Goal: Information Seeking & Learning: Learn about a topic

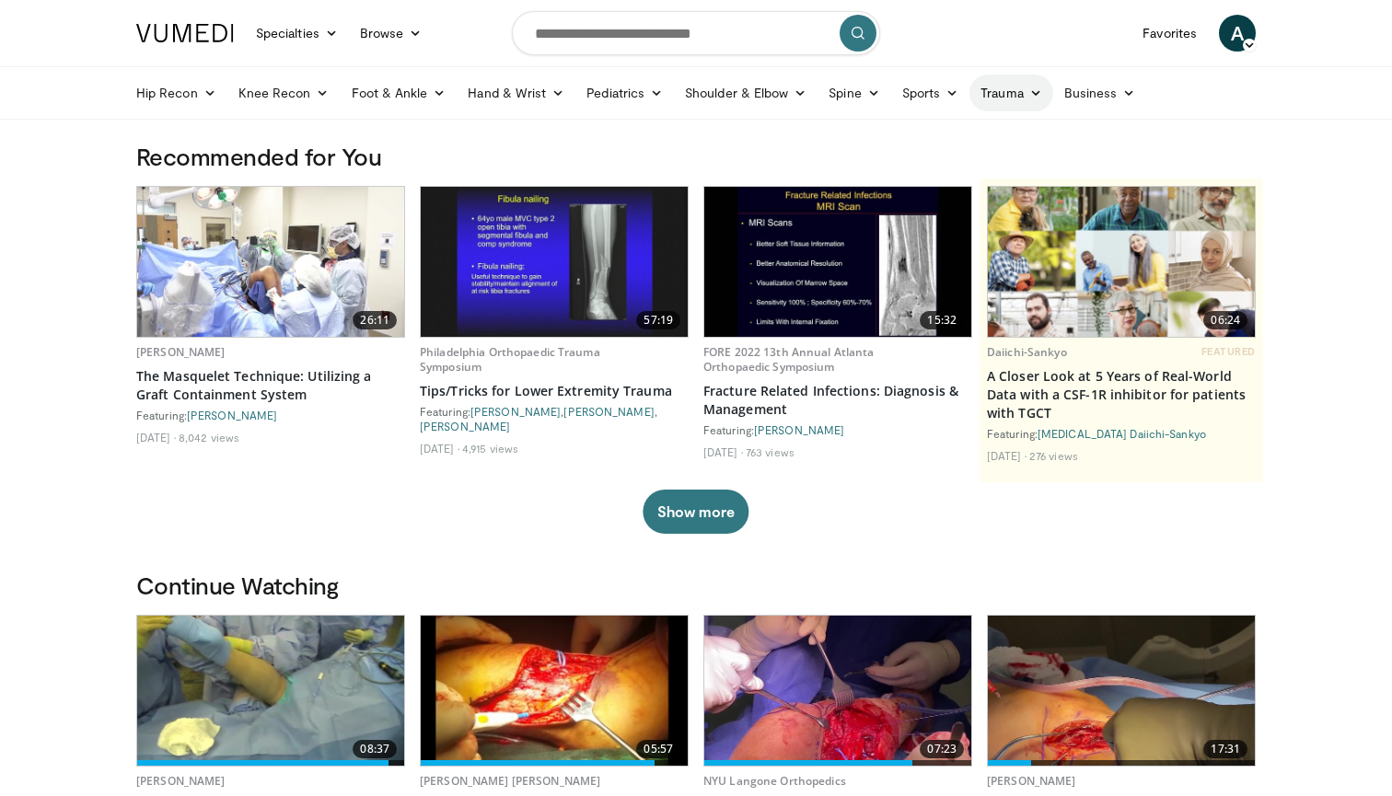
click at [1002, 89] on link "Trauma" at bounding box center [1011, 93] width 84 height 37
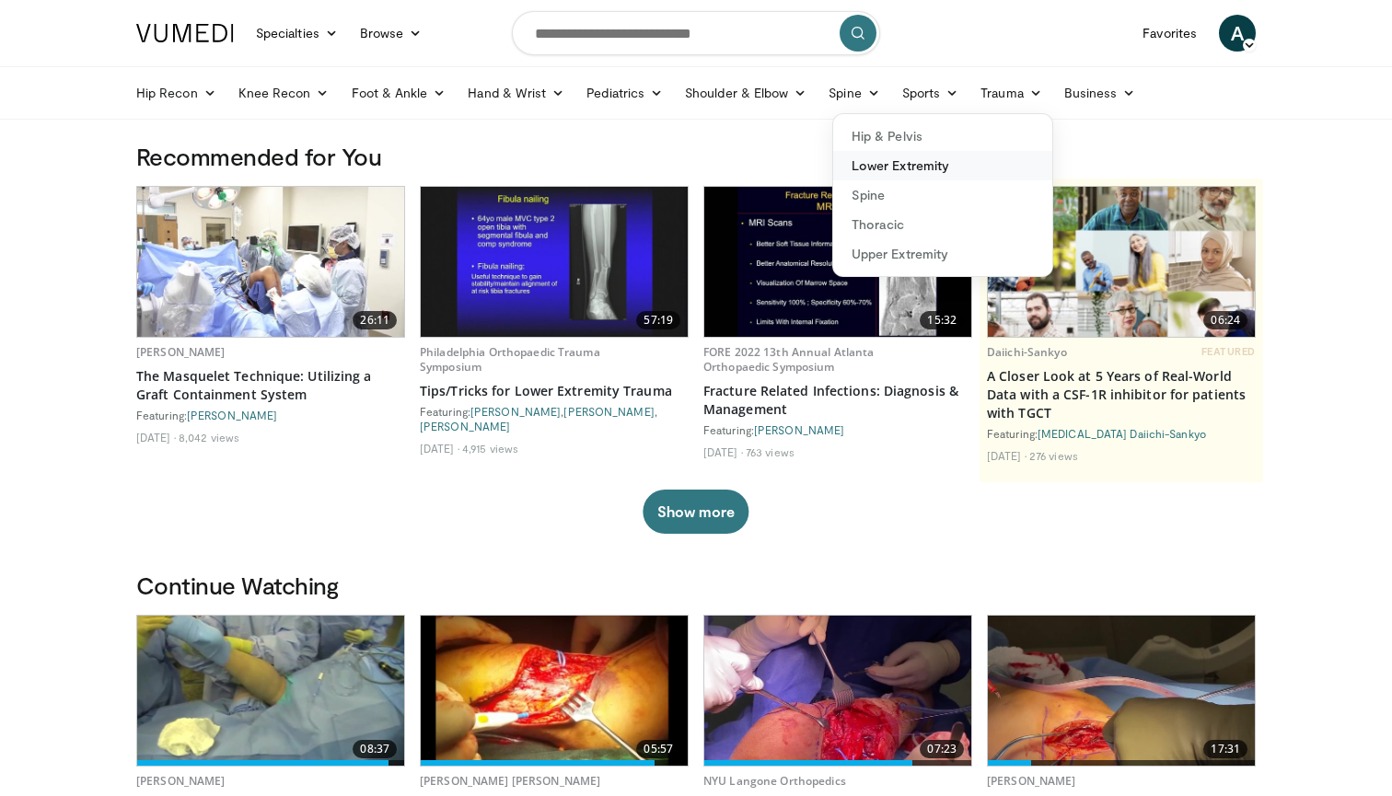
click at [895, 166] on link "Lower Extremity" at bounding box center [942, 165] width 219 height 29
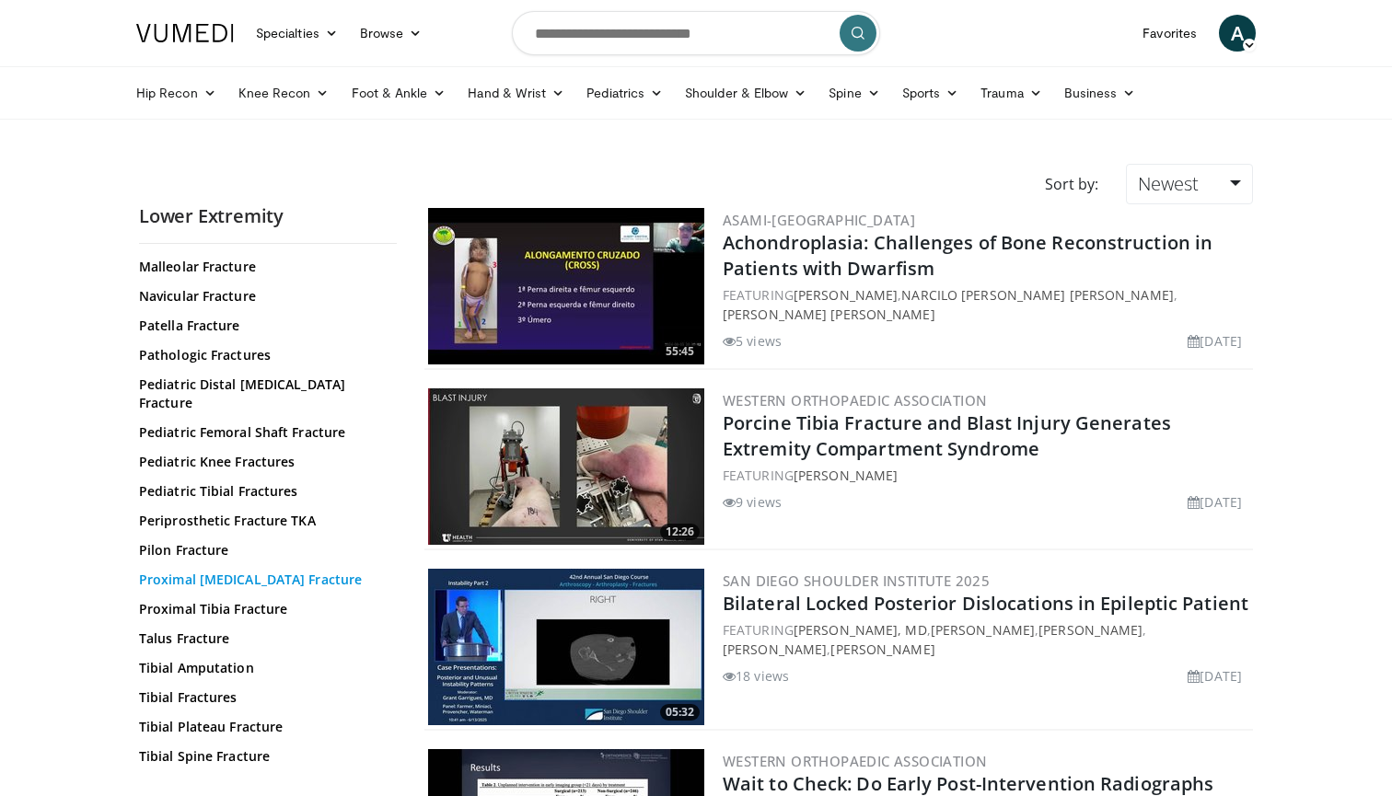
scroll to position [539, 0]
click at [183, 719] on link "Tibial Plateau Fracture" at bounding box center [263, 728] width 249 height 18
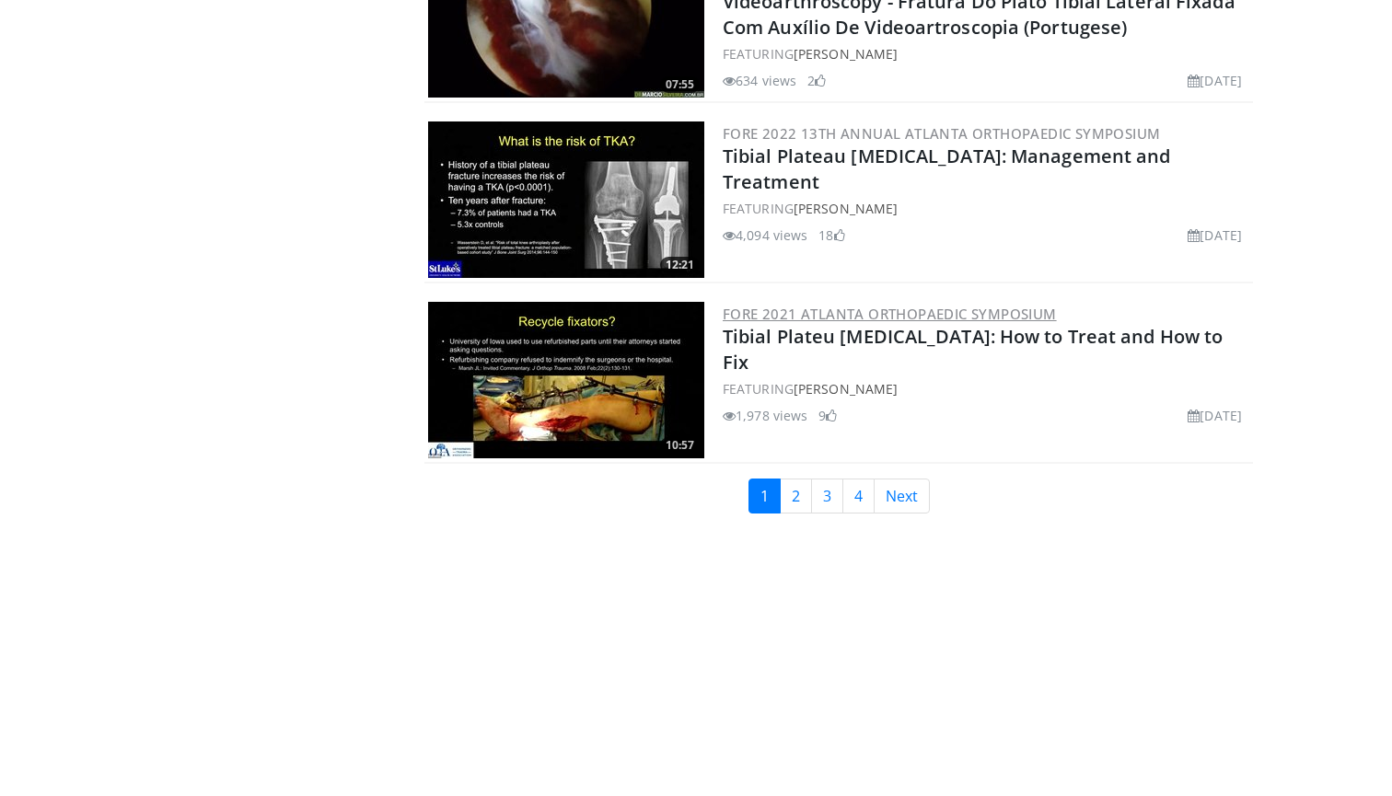
scroll to position [4262, 0]
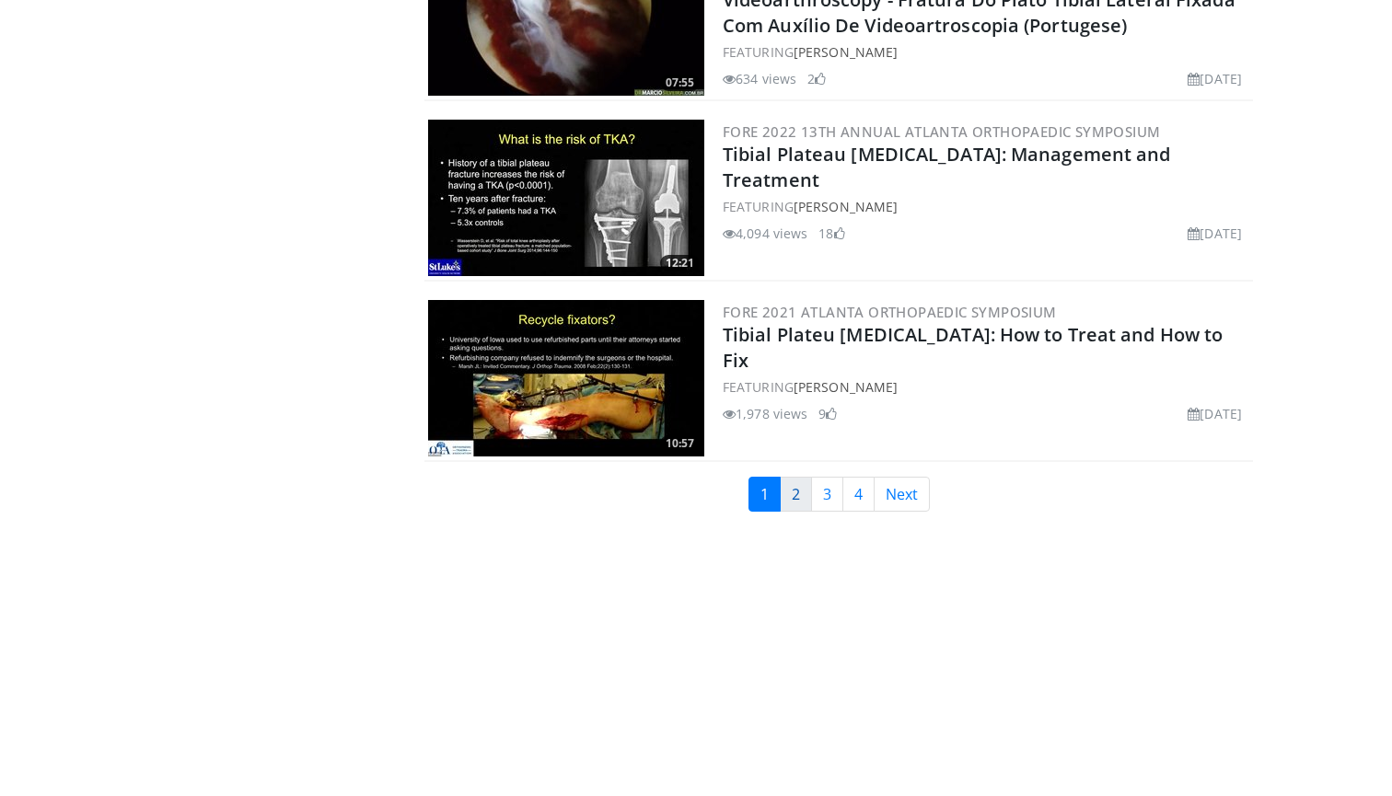
click at [799, 484] on link "2" at bounding box center [796, 494] width 32 height 35
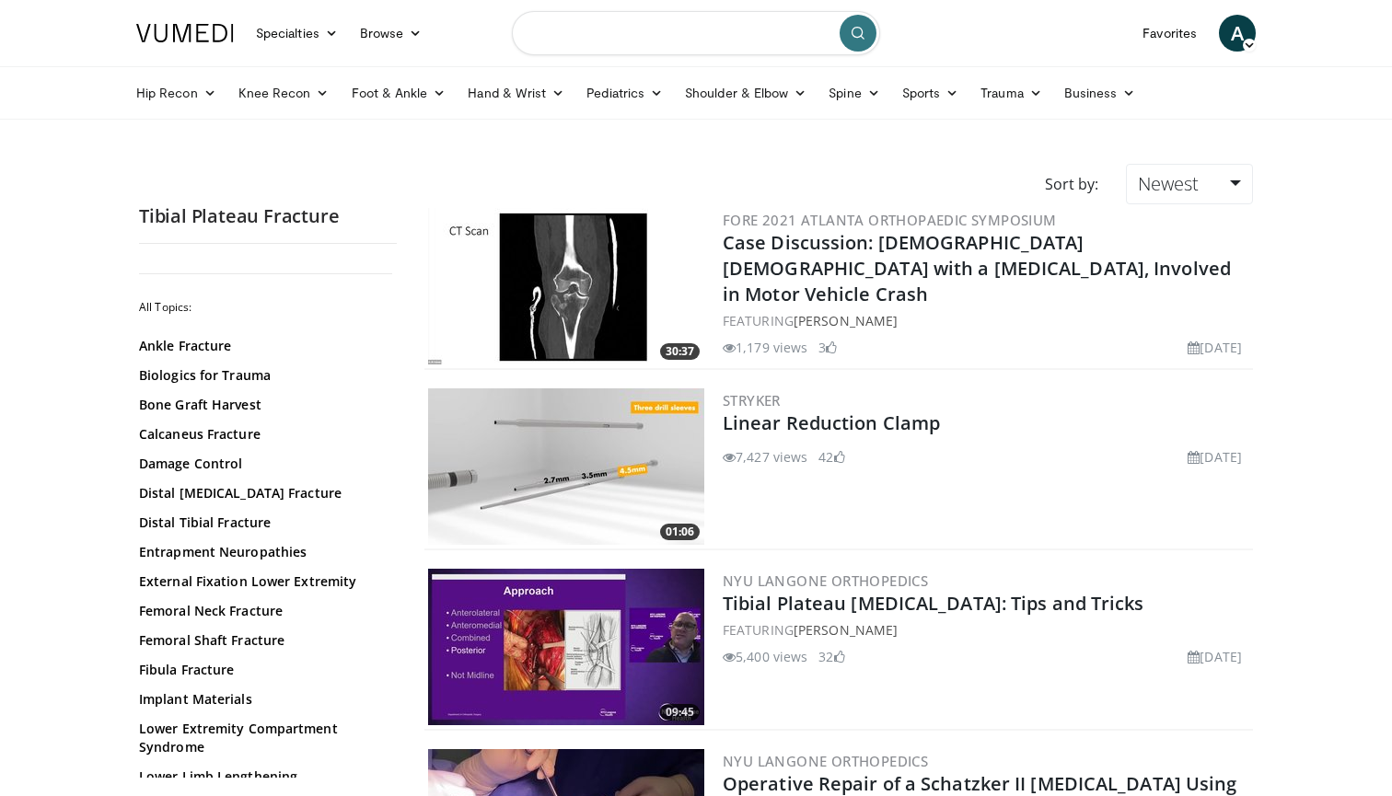
click at [674, 35] on input "Search topics, interventions" at bounding box center [696, 33] width 368 height 44
type input "******"
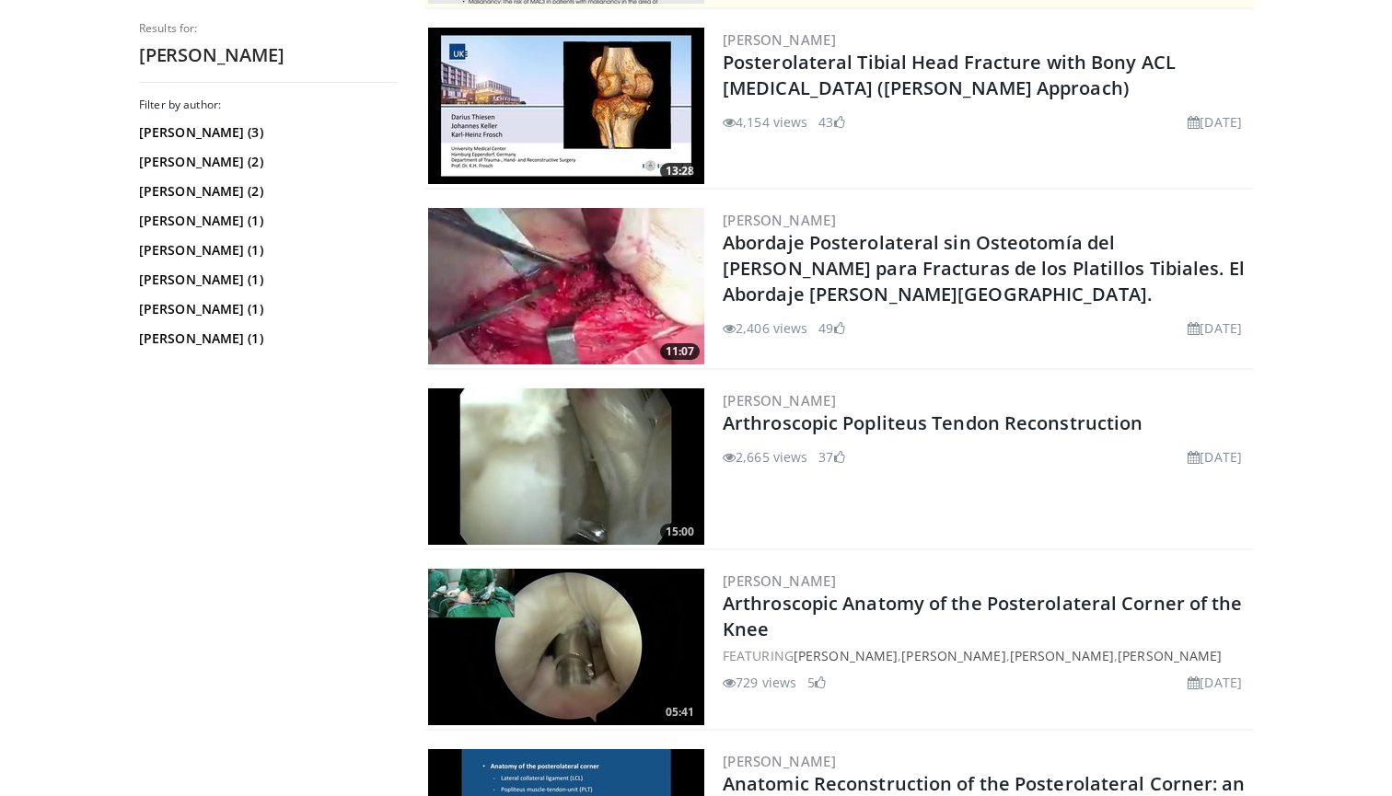
scroll to position [550, 0]
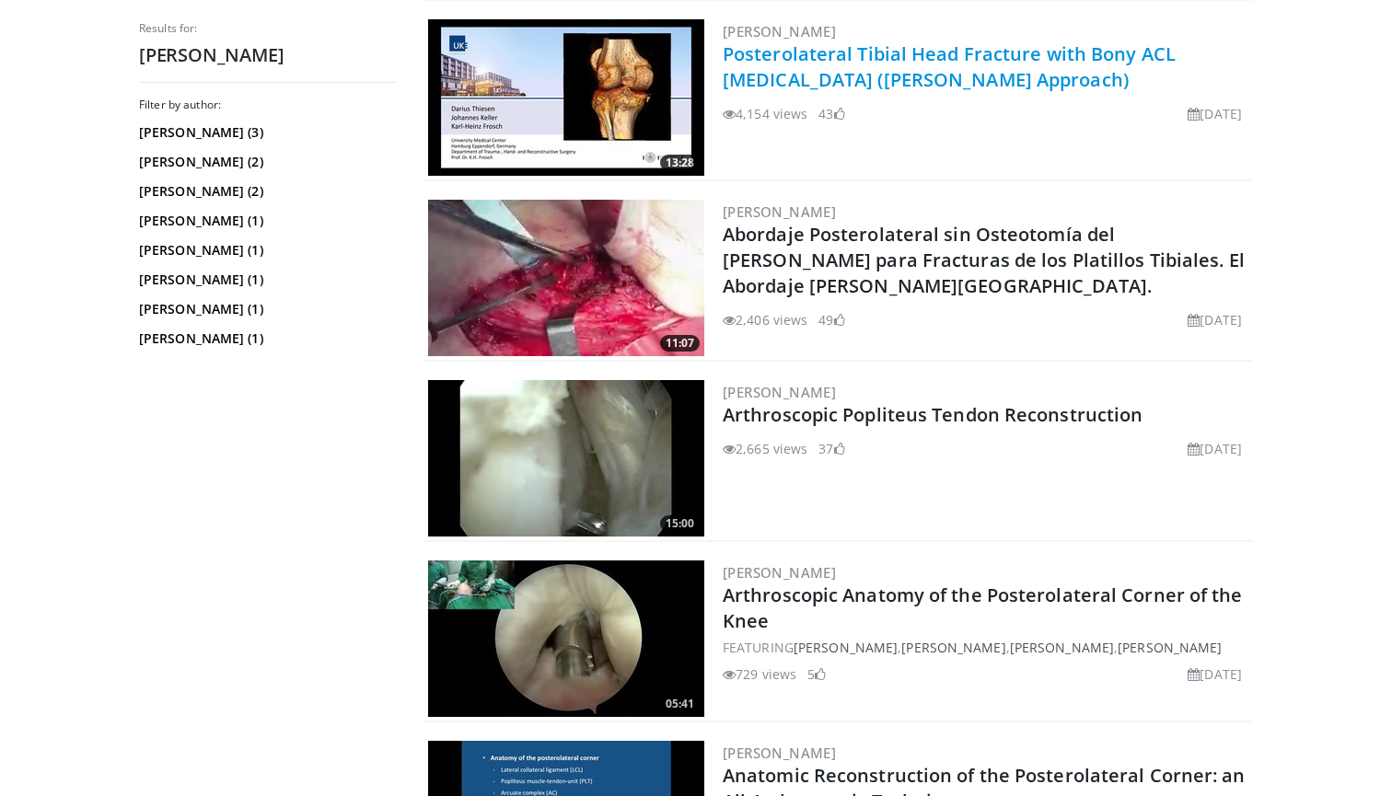
click at [809, 56] on link "Posterolateral Tibial Head Fracture with Bony ACL [MEDICAL_DATA] ([PERSON_NAME]…" at bounding box center [949, 66] width 453 height 51
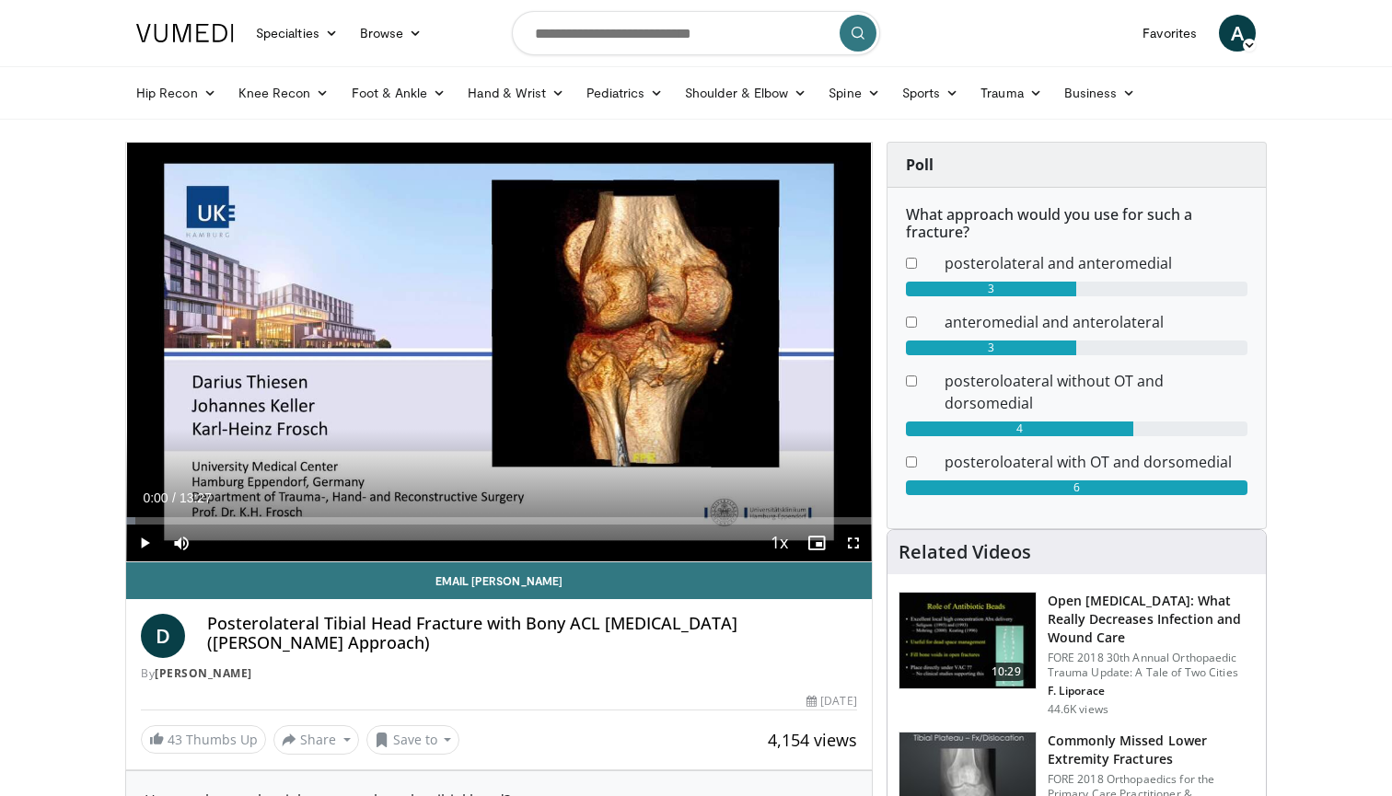
click at [142, 540] on span "Video Player" at bounding box center [144, 543] width 37 height 37
click at [847, 539] on span "Video Player" at bounding box center [853, 543] width 37 height 37
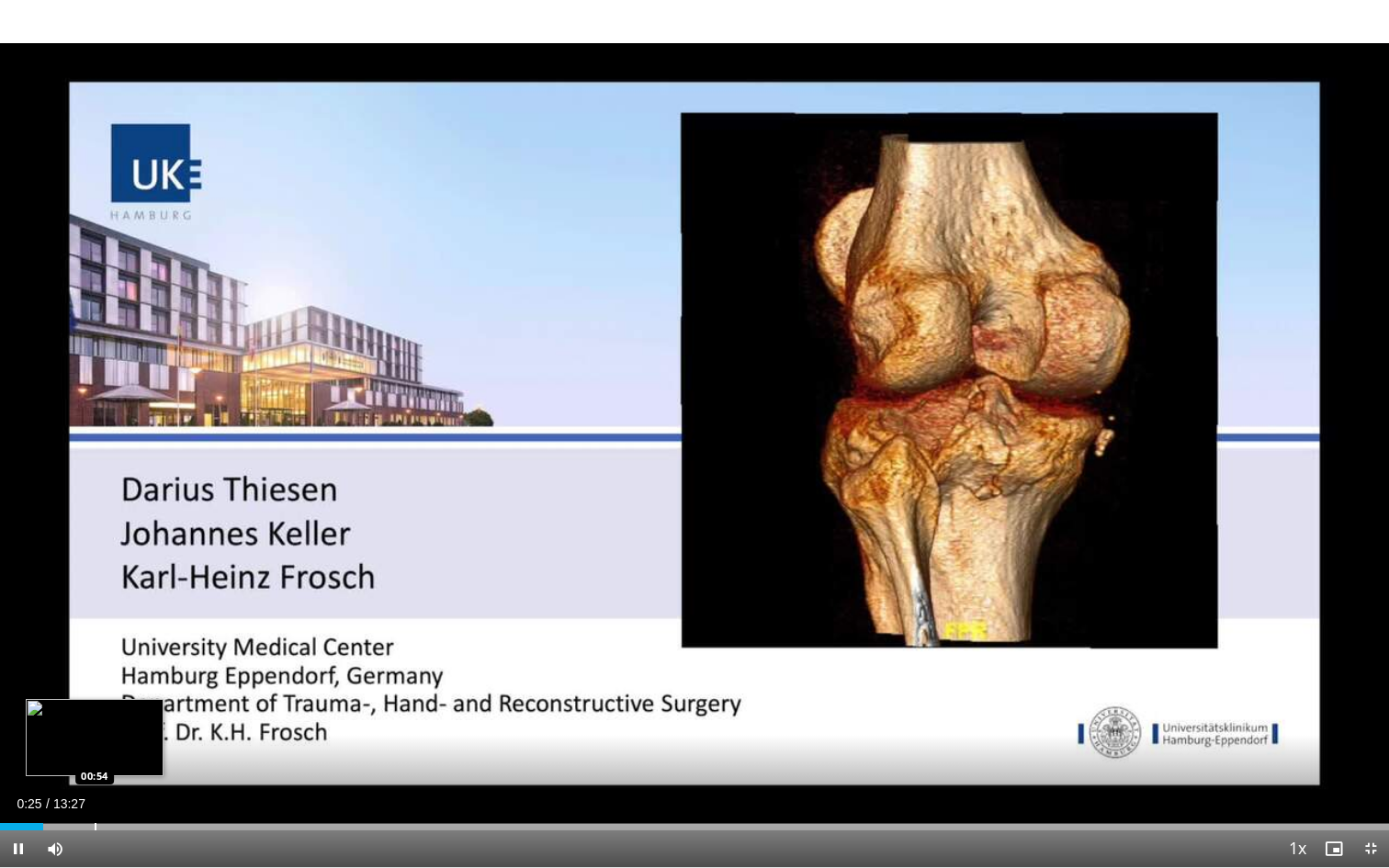
click at [95, 793] on div "Progress Bar" at bounding box center [96, 826] width 2 height 7
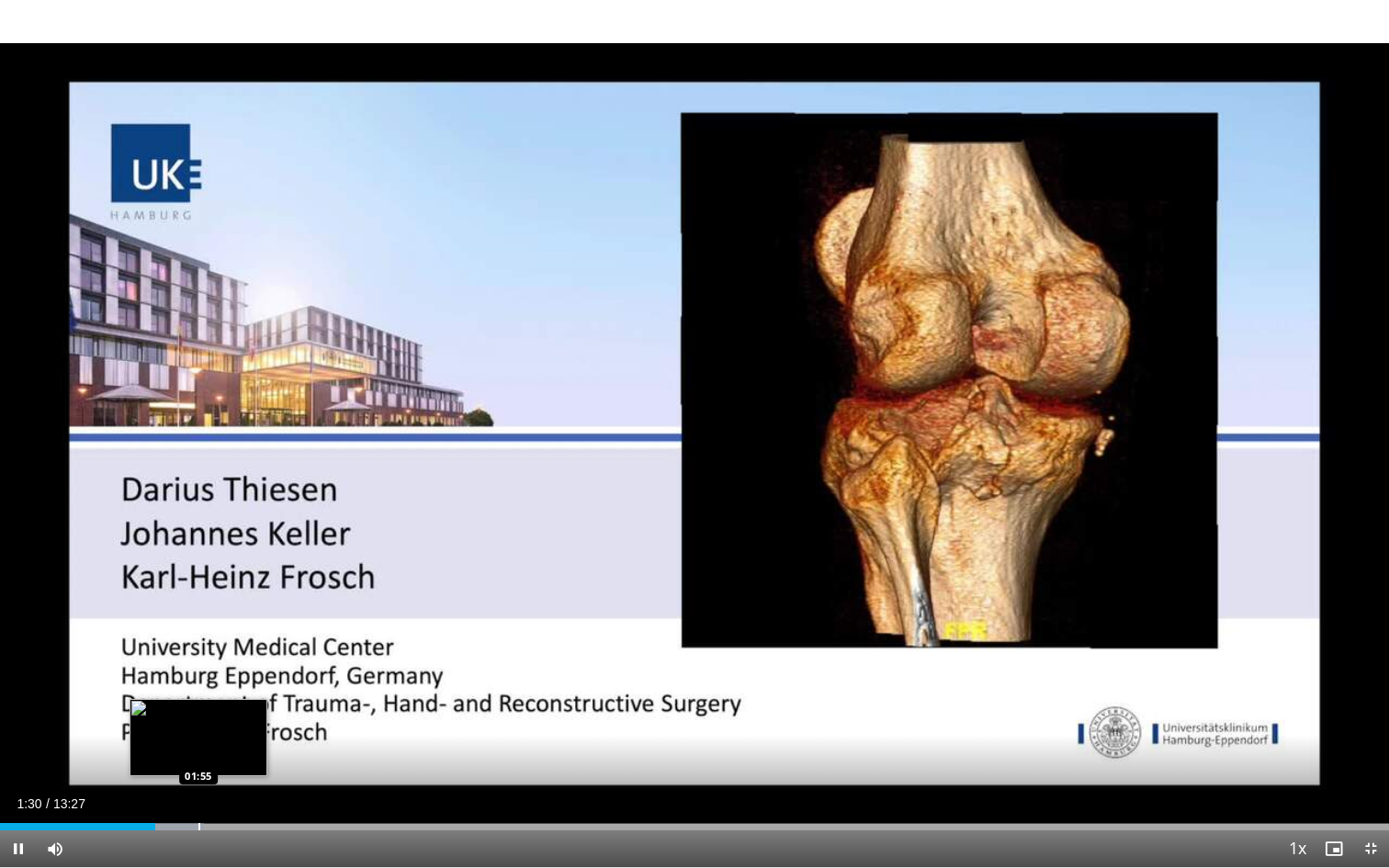
click at [199, 793] on div "Progress Bar" at bounding box center [200, 826] width 2 height 7
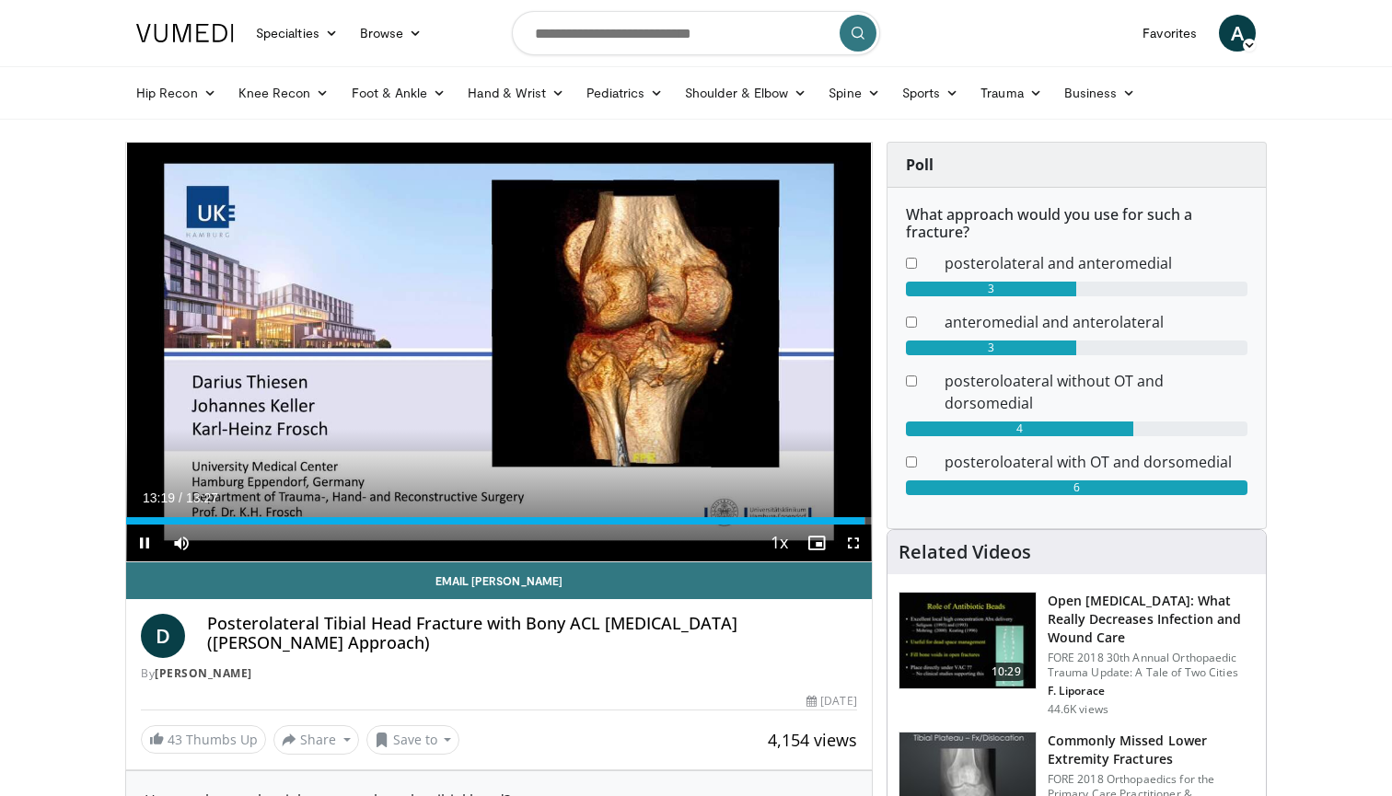
click at [148, 538] on span "Video Player" at bounding box center [144, 543] width 37 height 37
